Goal: Find specific page/section: Find specific page/section

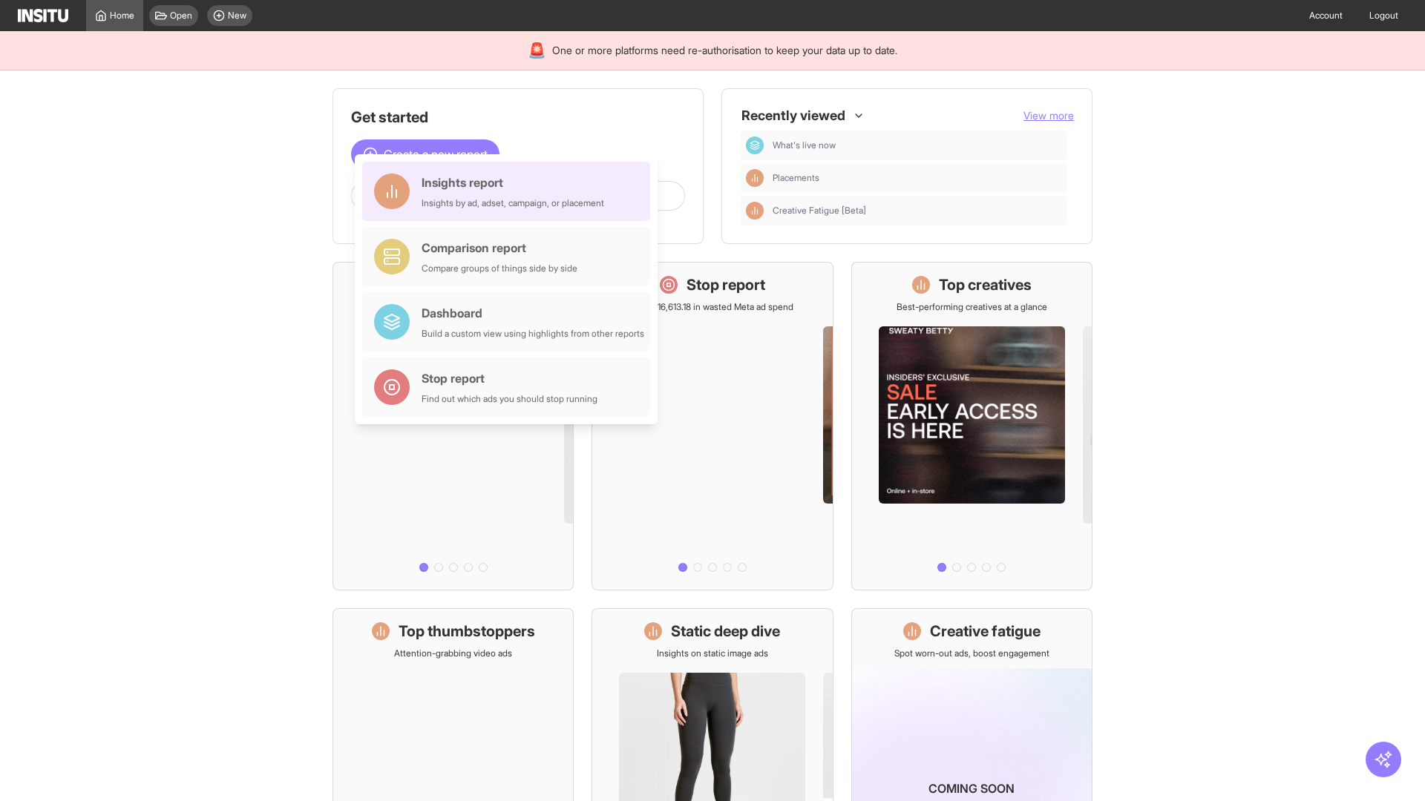
click at [510, 191] on div "Insights report Insights by ad, adset, campaign, or placement" at bounding box center [512, 192] width 183 height 36
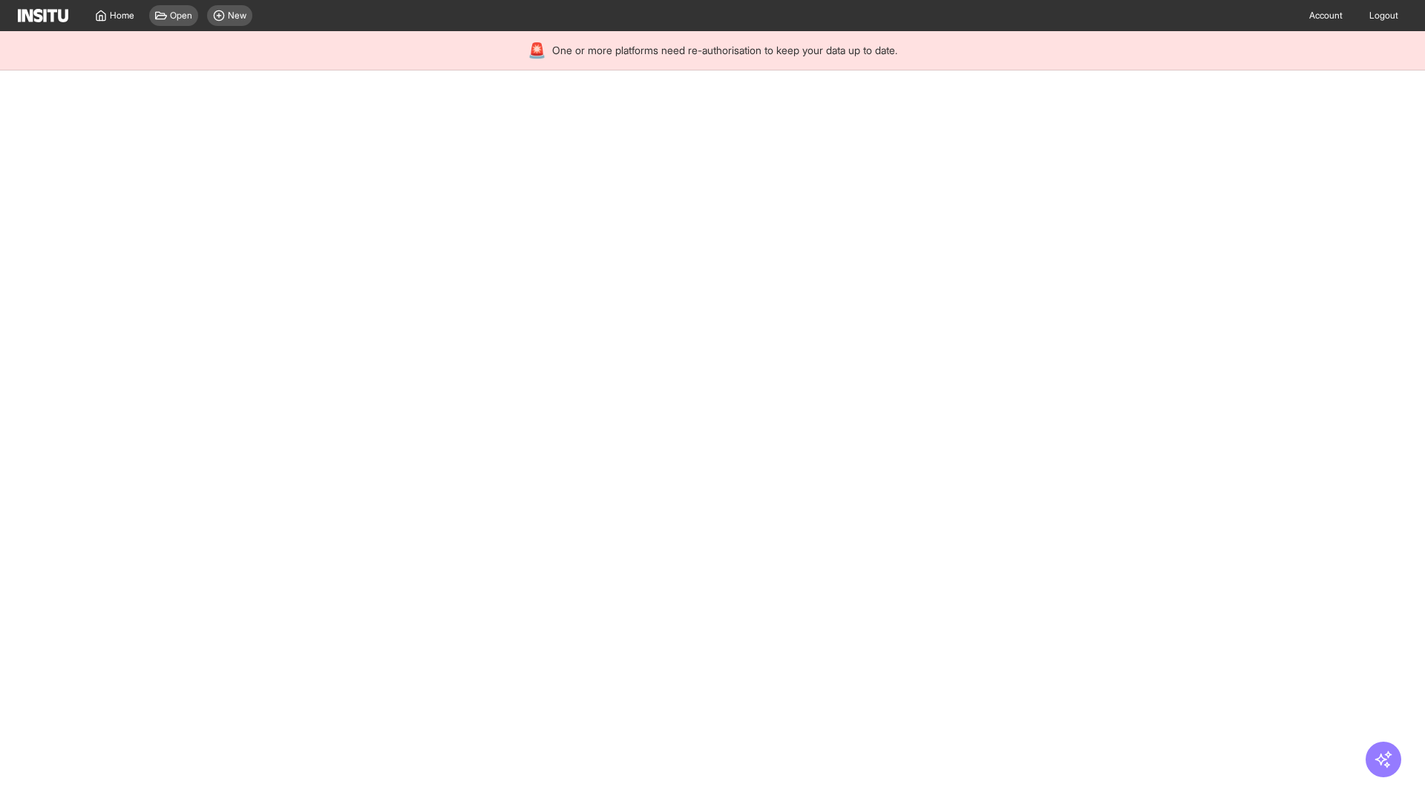
select select "**"
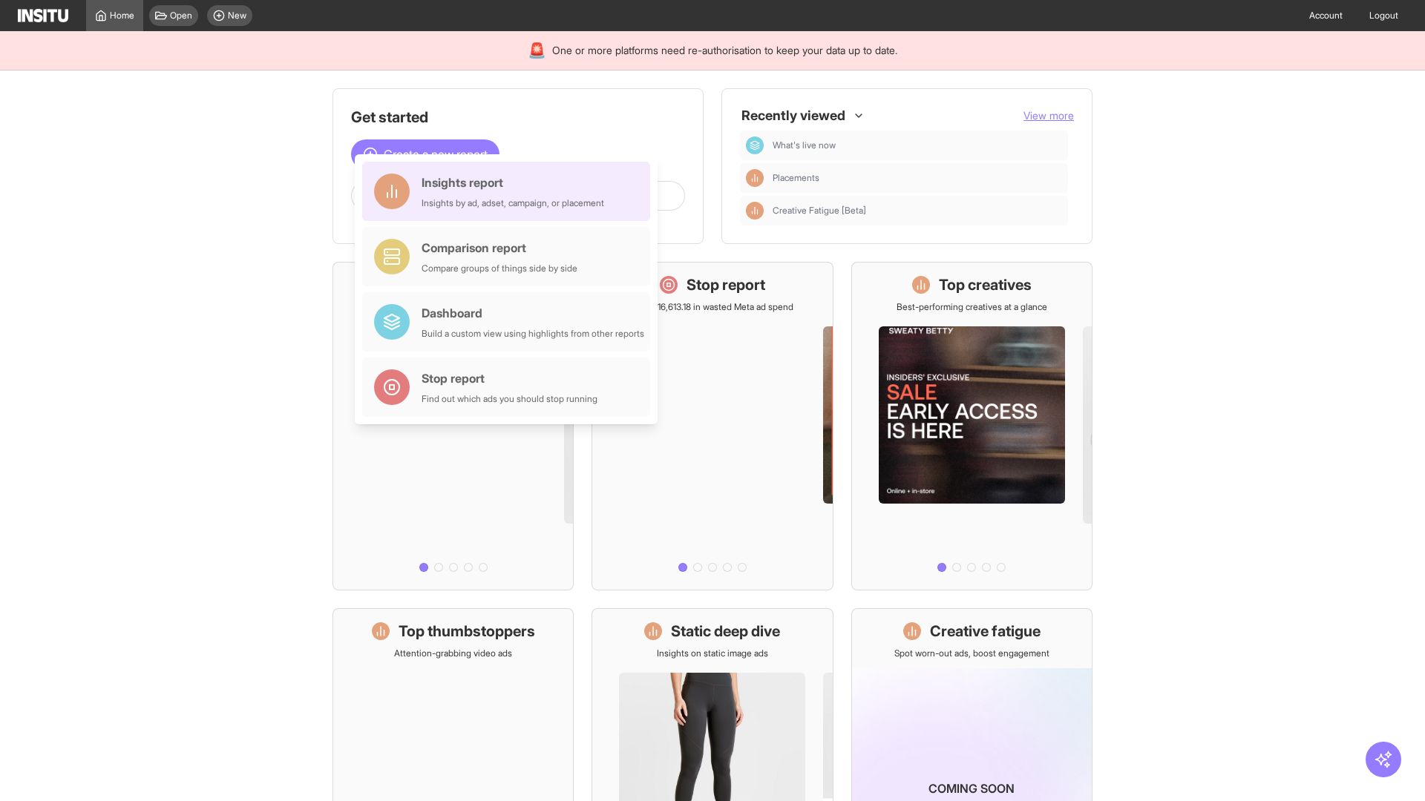
click at [510, 191] on div "Insights report Insights by ad, adset, campaign, or placement" at bounding box center [512, 192] width 183 height 36
